Goal: Task Accomplishment & Management: Complete application form

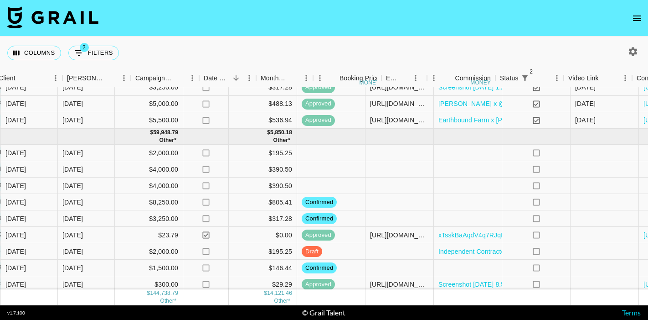
scroll to position [556, 603]
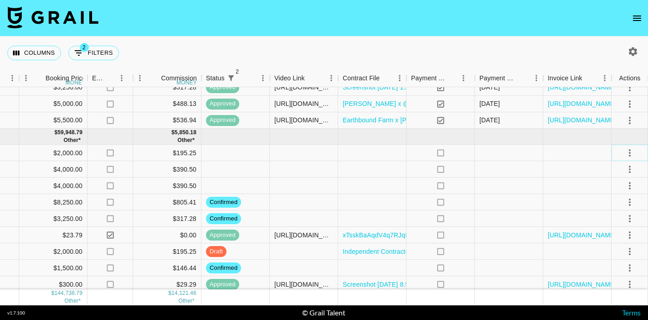
click at [629, 150] on icon "select merge strategy" at bounding box center [630, 152] width 2 height 7
click at [619, 174] on li "Confirm" at bounding box center [618, 172] width 59 height 16
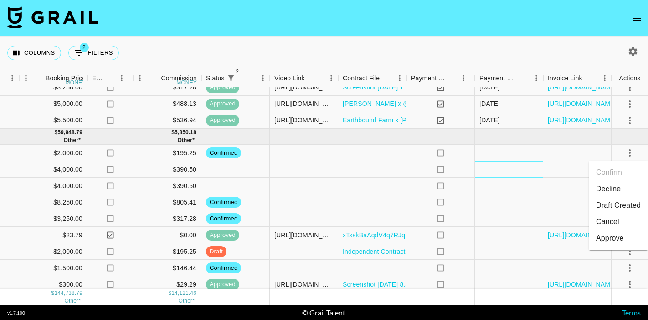
click at [530, 170] on div at bounding box center [509, 169] width 68 height 16
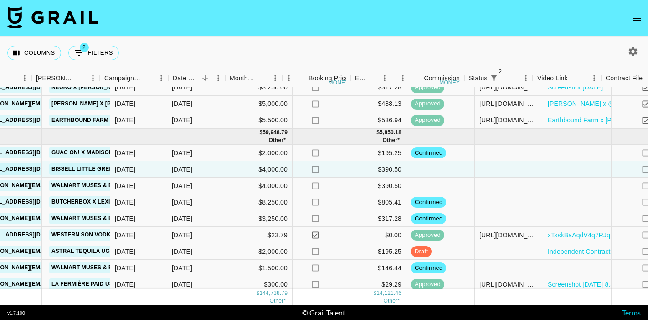
scroll to position [556, 481]
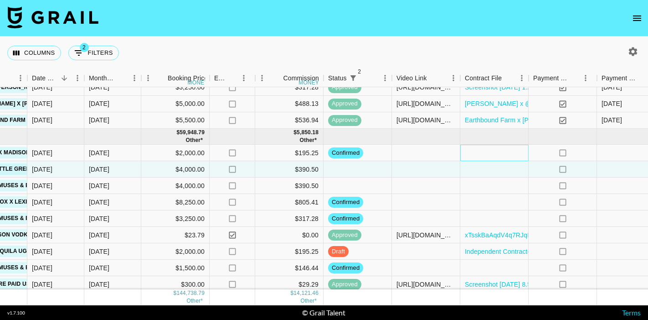
click at [484, 153] on div at bounding box center [494, 153] width 68 height 16
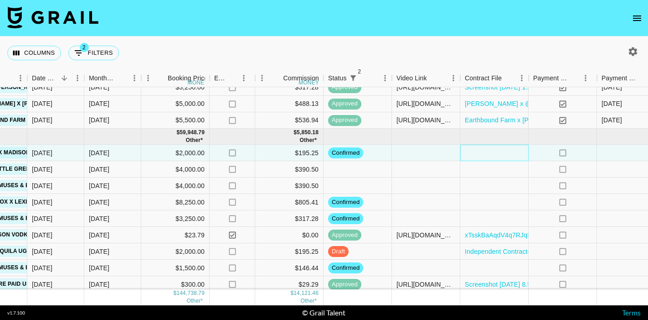
click at [484, 153] on div at bounding box center [494, 153] width 68 height 16
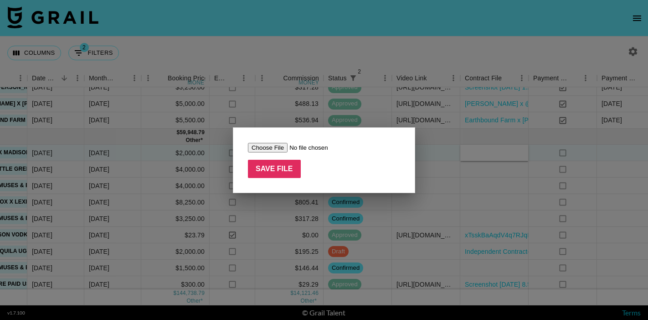
click at [280, 149] on input "file" at bounding box center [305, 148] width 115 height 10
type input "C:\fakepath\[PERSON_NAME] x TNS x Guac On Influencer Agreement - 9_18_25, 12_40…"
click at [286, 172] on input "Save File" at bounding box center [274, 169] width 53 height 18
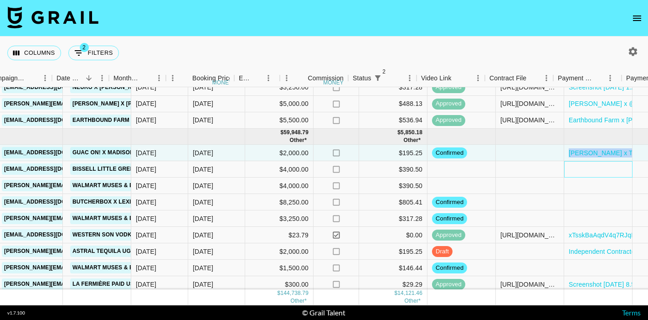
scroll to position [556, 603]
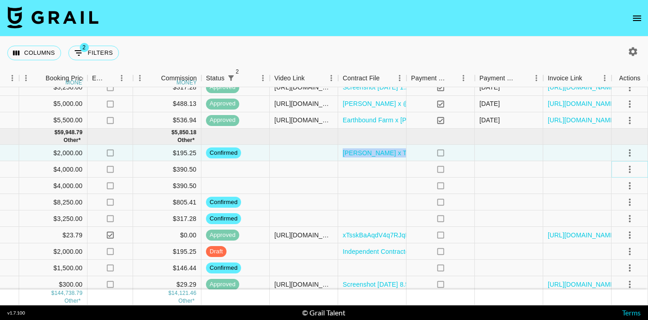
click at [629, 165] on icon "select merge strategy" at bounding box center [630, 169] width 11 height 11
click at [623, 187] on li "Confirm" at bounding box center [618, 189] width 59 height 16
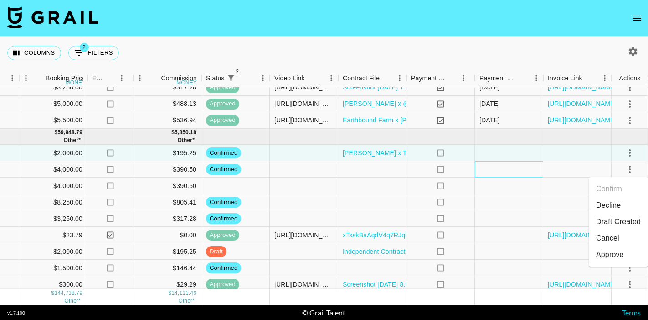
click at [483, 176] on div at bounding box center [509, 169] width 68 height 16
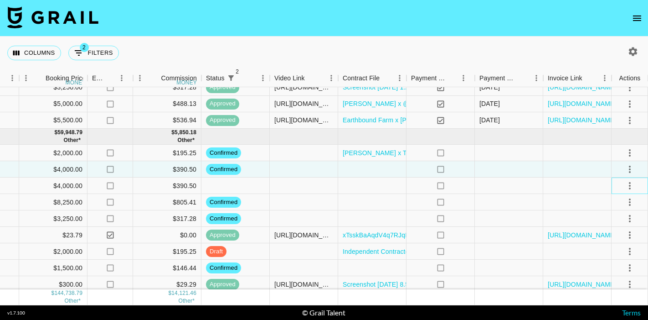
click at [638, 184] on div at bounding box center [630, 185] width 36 height 16
click at [630, 184] on icon "select merge strategy" at bounding box center [630, 185] width 11 height 11
click at [614, 207] on li "Confirm" at bounding box center [618, 205] width 59 height 16
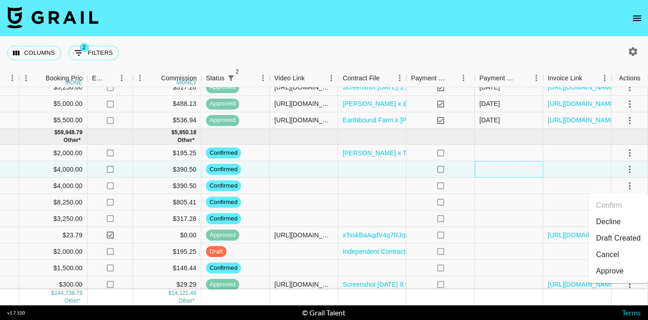
click at [538, 174] on div at bounding box center [509, 169] width 68 height 16
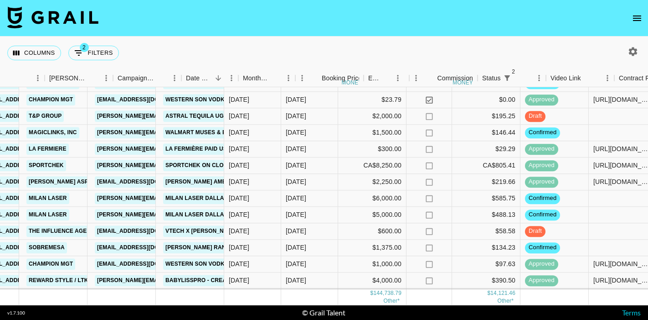
scroll to position [691, 135]
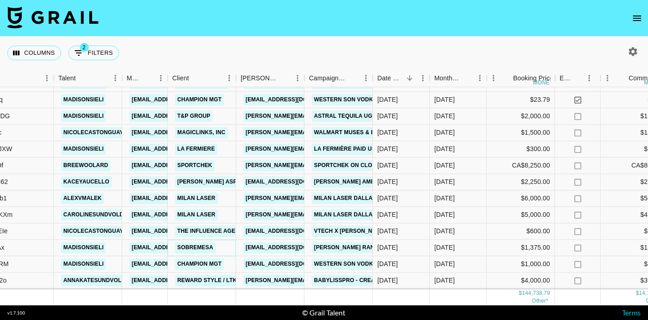
click at [203, 248] on link "Sobremesa" at bounding box center [195, 247] width 41 height 11
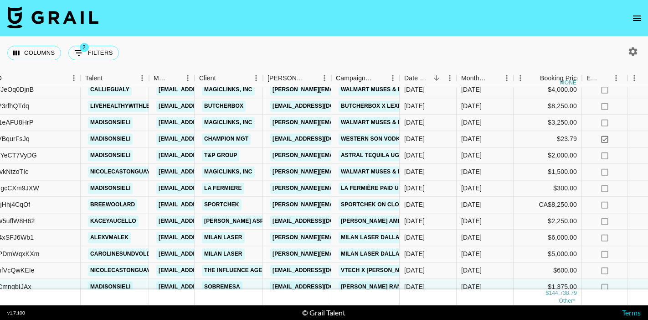
scroll to position [647, 108]
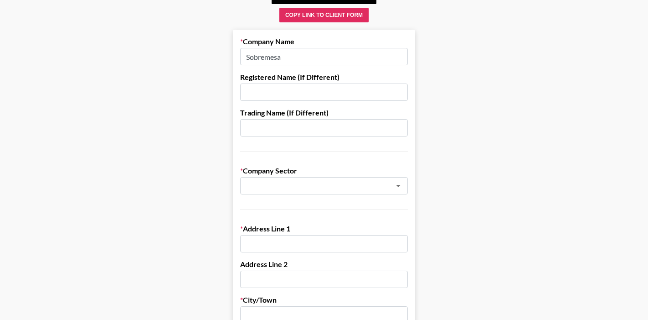
scroll to position [73, 0]
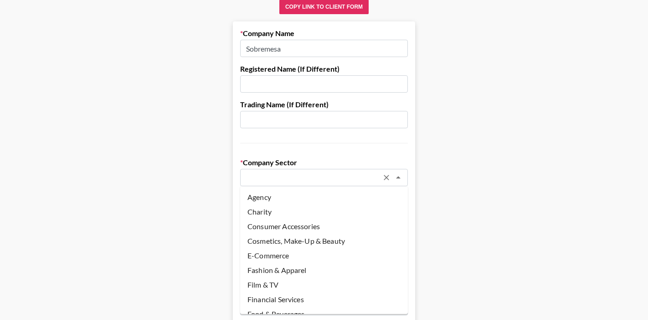
click at [307, 179] on input "text" at bounding box center [312, 177] width 133 height 10
click at [303, 196] on li "Agency" at bounding box center [324, 197] width 168 height 15
type input "Agency"
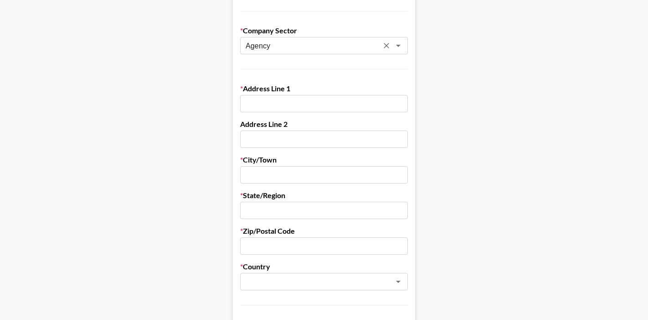
scroll to position [0, 0]
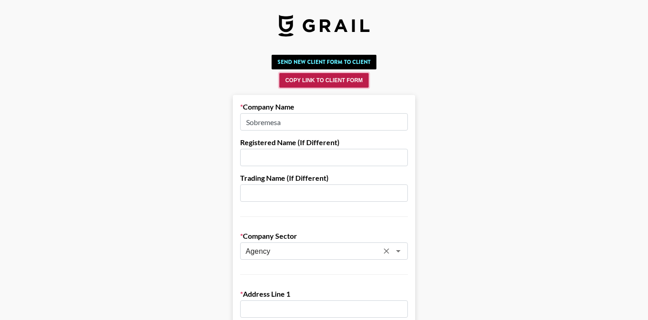
click at [337, 77] on button "Copy Link to Client Form" at bounding box center [323, 80] width 89 height 15
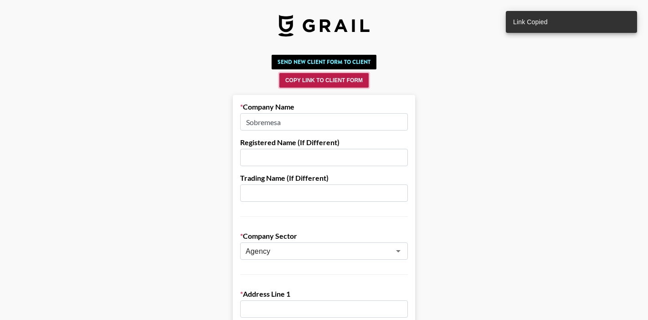
click at [352, 79] on button "Copy Link to Client Form" at bounding box center [323, 80] width 89 height 15
